Goal: Task Accomplishment & Management: Use online tool/utility

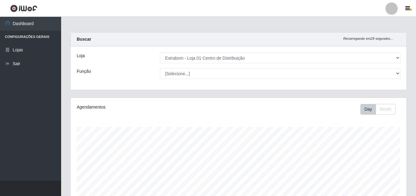
select select "435"
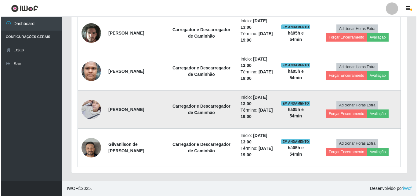
scroll to position [127, 336]
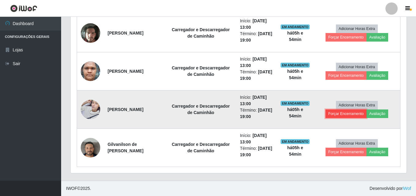
click at [353, 114] on button "Forçar Encerramento" at bounding box center [345, 113] width 41 height 9
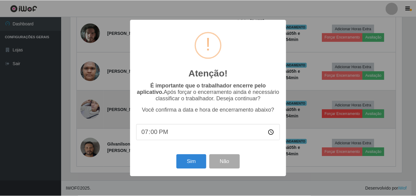
scroll to position [127, 333]
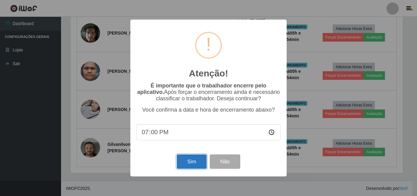
click at [188, 164] on button "Sim" at bounding box center [192, 161] width 30 height 14
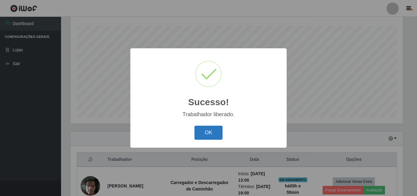
click at [208, 130] on button "OK" at bounding box center [209, 133] width 28 height 14
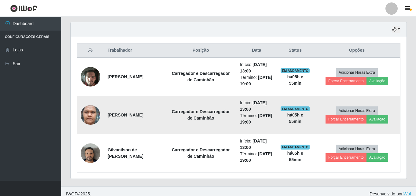
scroll to position [216, 0]
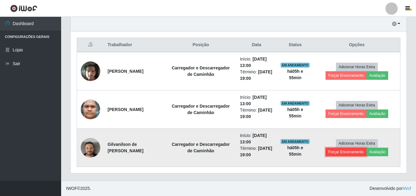
click at [349, 152] on button "Forçar Encerramento" at bounding box center [345, 152] width 41 height 9
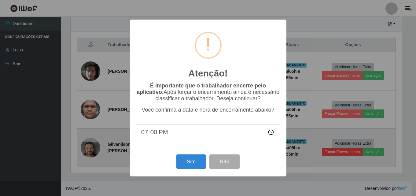
scroll to position [127, 333]
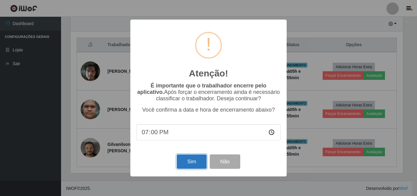
click at [183, 162] on button "Sim" at bounding box center [192, 161] width 30 height 14
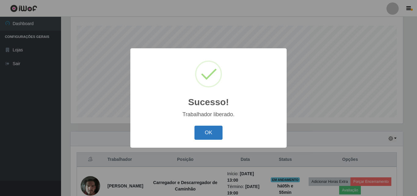
click at [213, 134] on button "OK" at bounding box center [209, 133] width 28 height 14
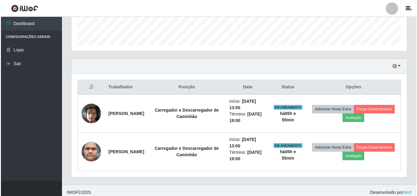
scroll to position [177, 0]
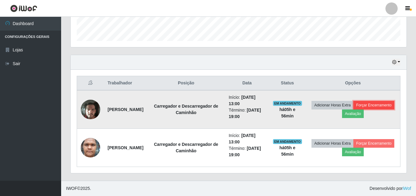
click at [353, 109] on button "Forçar Encerramento" at bounding box center [373, 105] width 41 height 9
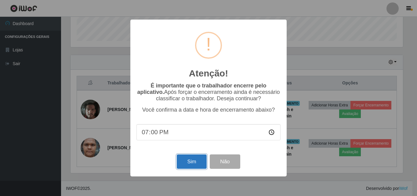
click at [198, 162] on button "Sim" at bounding box center [192, 161] width 30 height 14
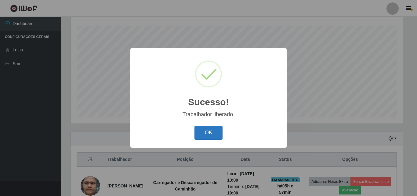
click at [210, 130] on button "OK" at bounding box center [209, 133] width 28 height 14
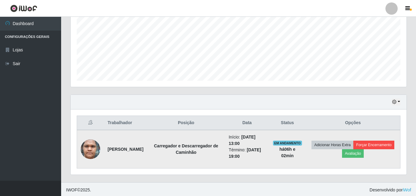
scroll to position [139, 0]
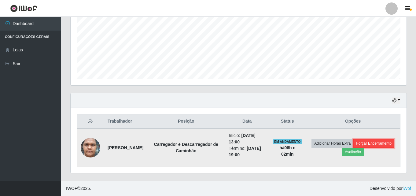
click at [353, 148] on button "Forçar Encerramento" at bounding box center [373, 143] width 41 height 9
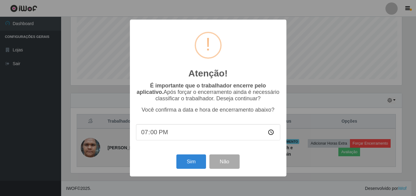
scroll to position [127, 333]
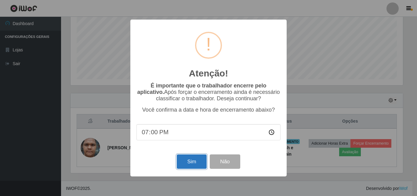
click at [186, 161] on button "Sim" at bounding box center [192, 161] width 30 height 14
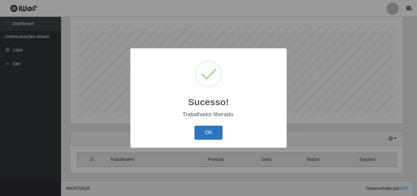
click at [203, 128] on button "OK" at bounding box center [209, 133] width 28 height 14
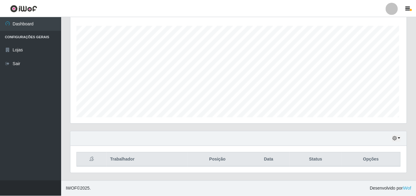
scroll to position [127, 336]
